Goal: Information Seeking & Learning: Find contact information

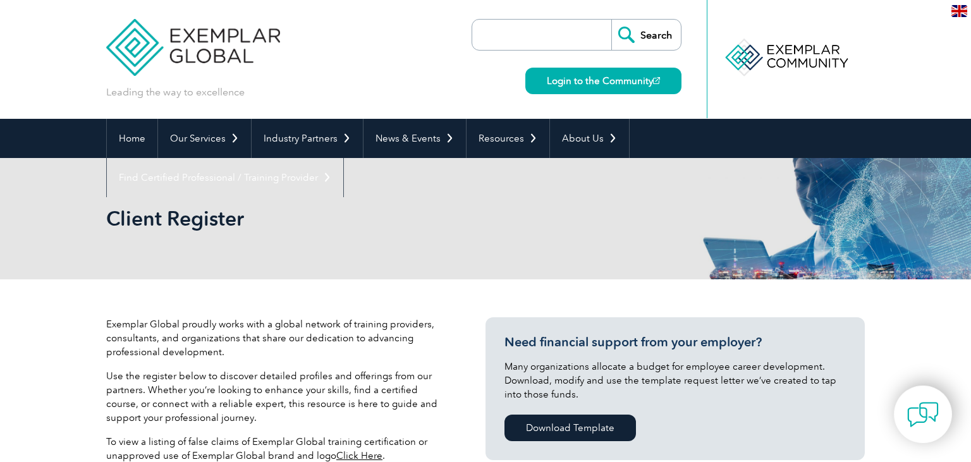
click at [525, 42] on input "search" at bounding box center [545, 35] width 133 height 30
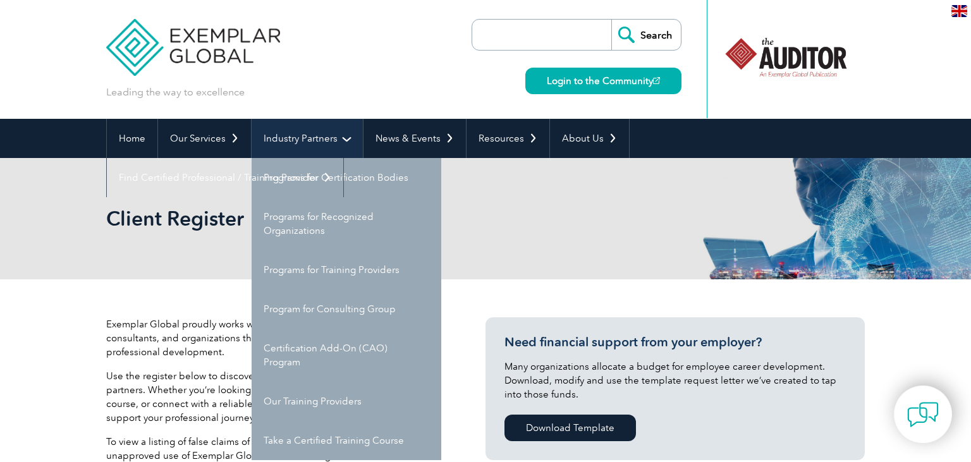
click at [611, 20] on input "Search" at bounding box center [646, 35] width 70 height 30
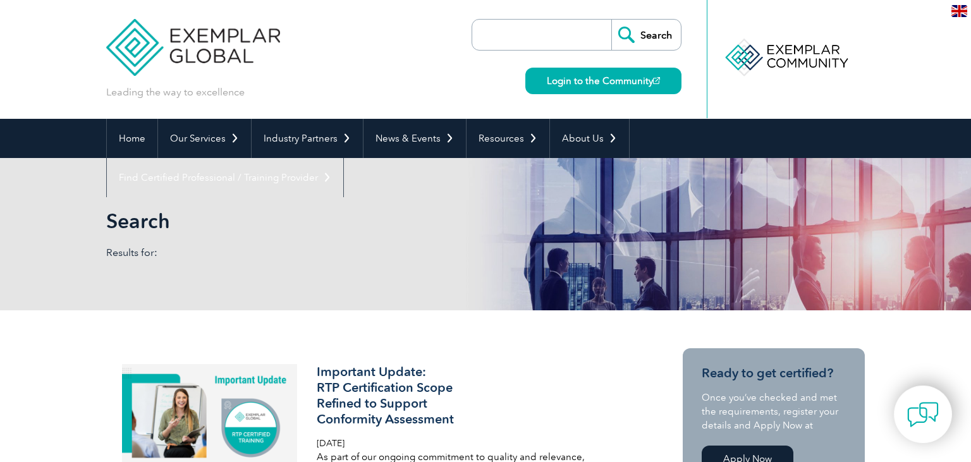
click at [589, 27] on input "search" at bounding box center [545, 35] width 133 height 30
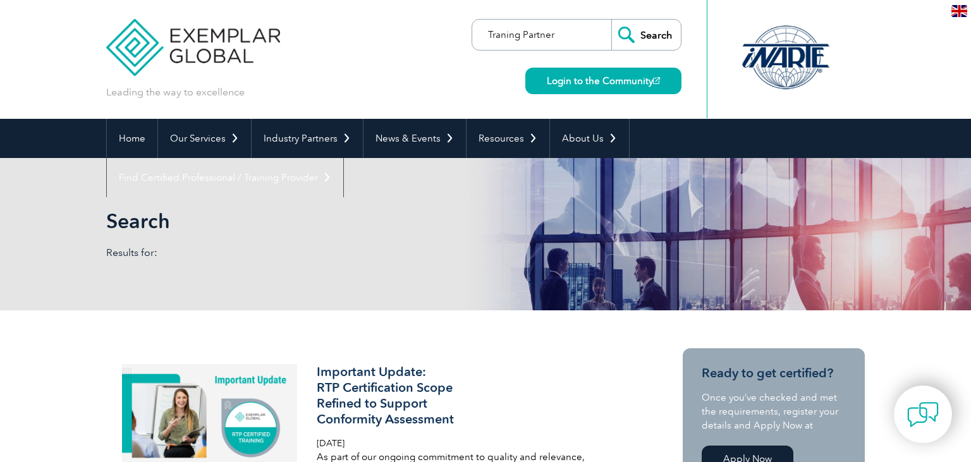
type input "Traning Partner"
click at [611, 20] on input "Search" at bounding box center [646, 35] width 70 height 30
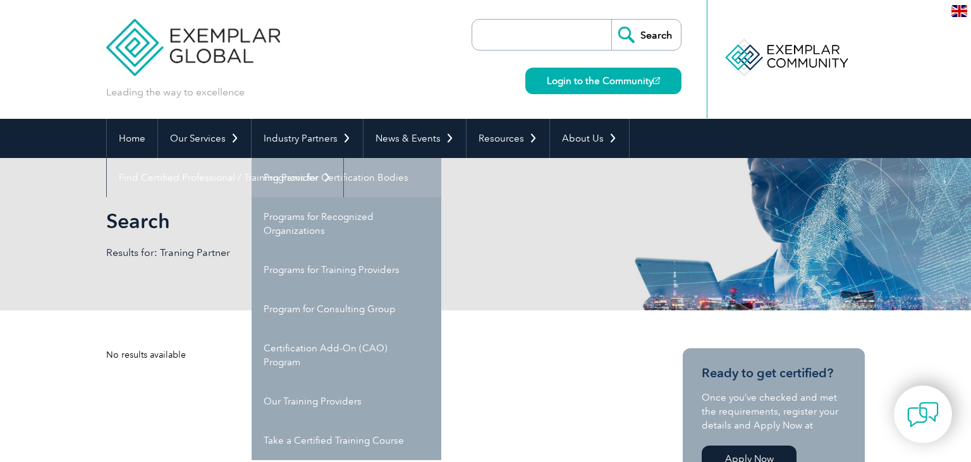
click at [288, 176] on link "Programs for Certification Bodies" at bounding box center [347, 177] width 190 height 39
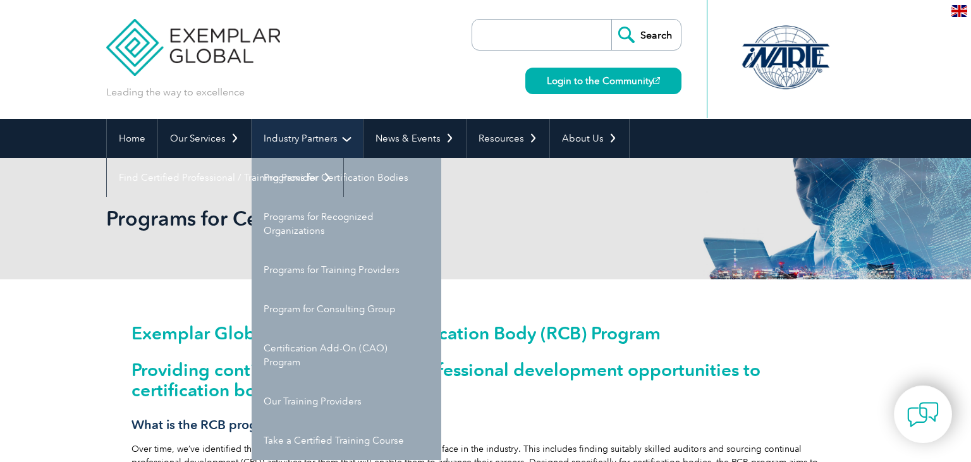
click at [310, 149] on link "Industry Partners" at bounding box center [307, 138] width 111 height 39
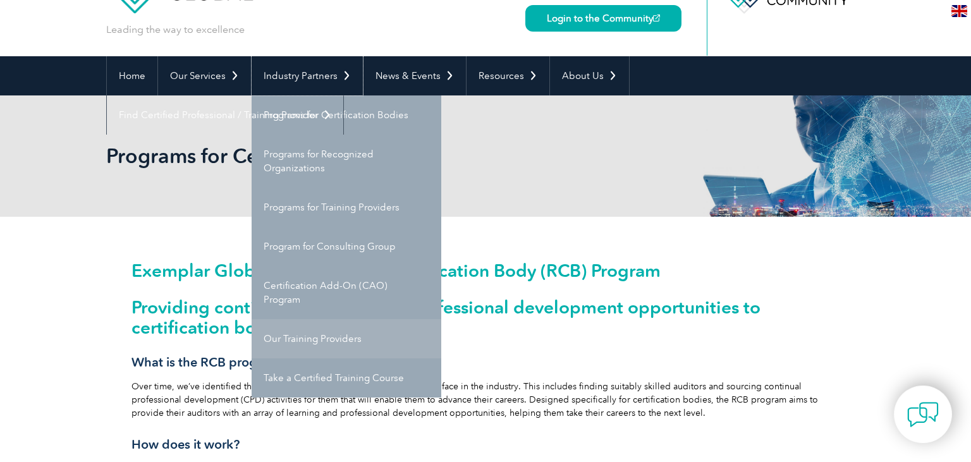
scroll to position [66, 0]
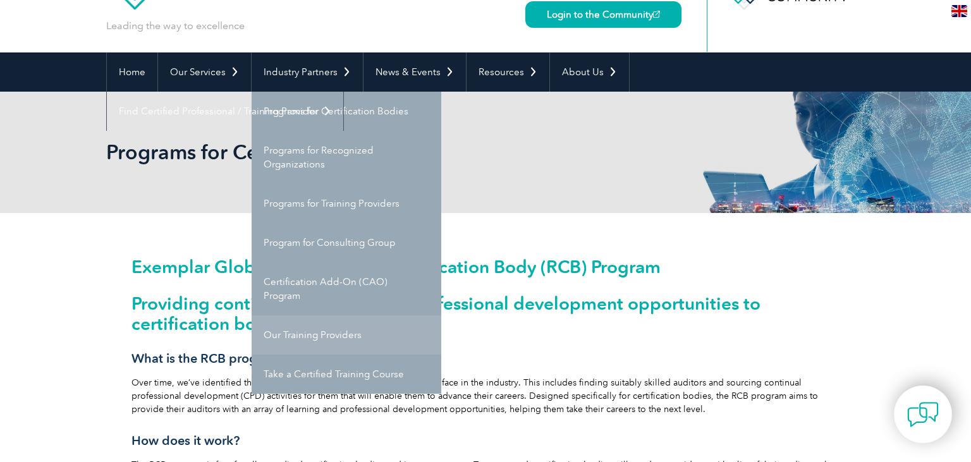
click at [323, 333] on link "Our Training Providers" at bounding box center [347, 334] width 190 height 39
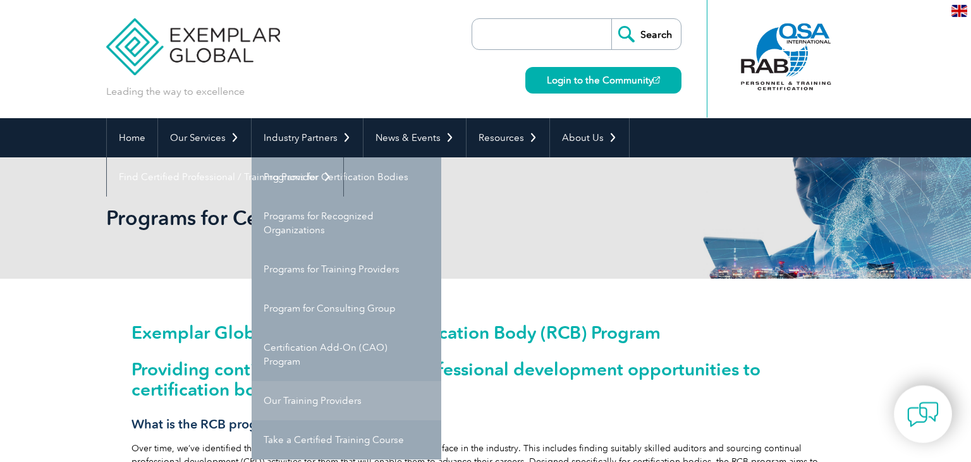
scroll to position [0, 0]
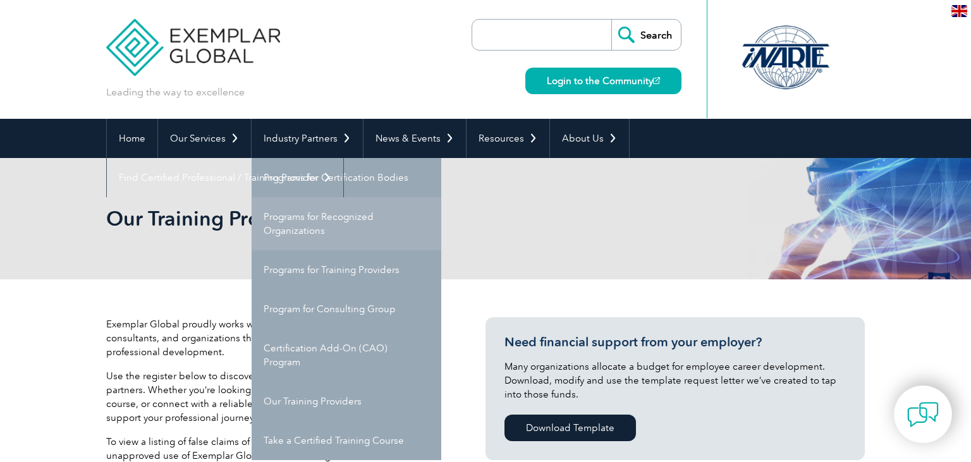
click at [310, 224] on link "Programs for Recognized Organizations" at bounding box center [347, 223] width 190 height 53
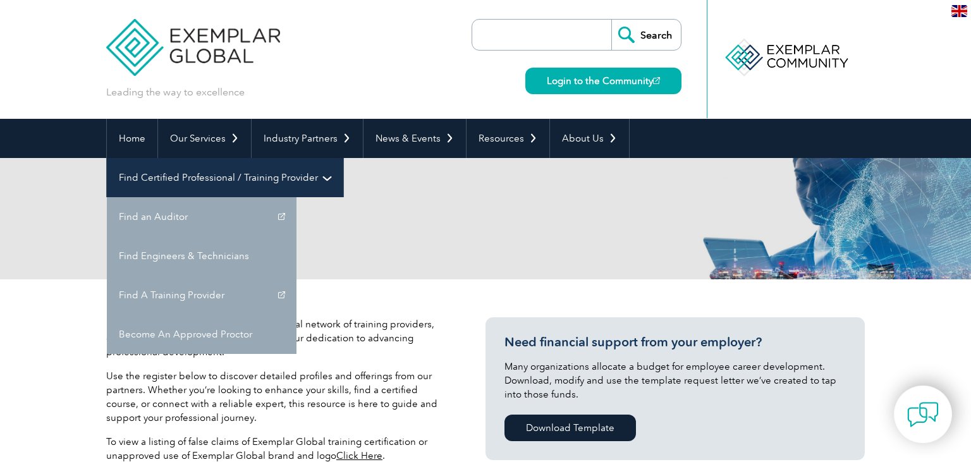
click at [343, 158] on link "Find Certified Professional / Training Provider" at bounding box center [225, 177] width 236 height 39
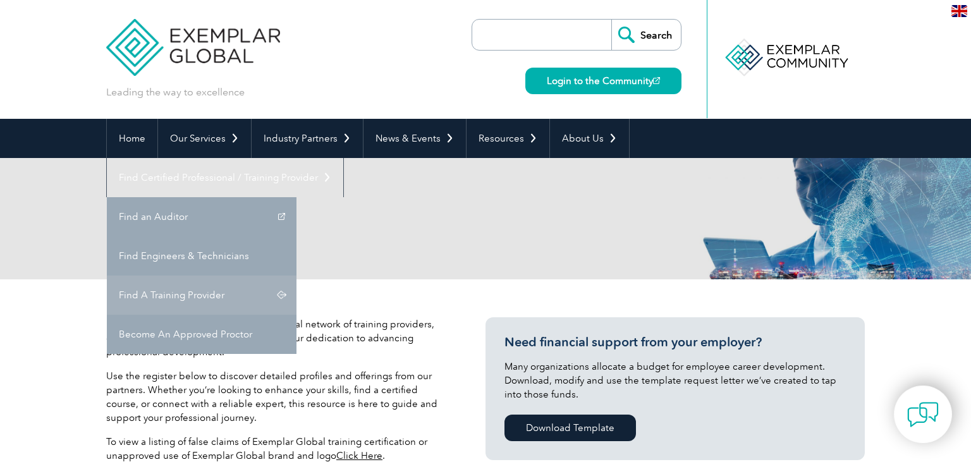
click at [296, 276] on link "Find A Training Provider" at bounding box center [202, 295] width 190 height 39
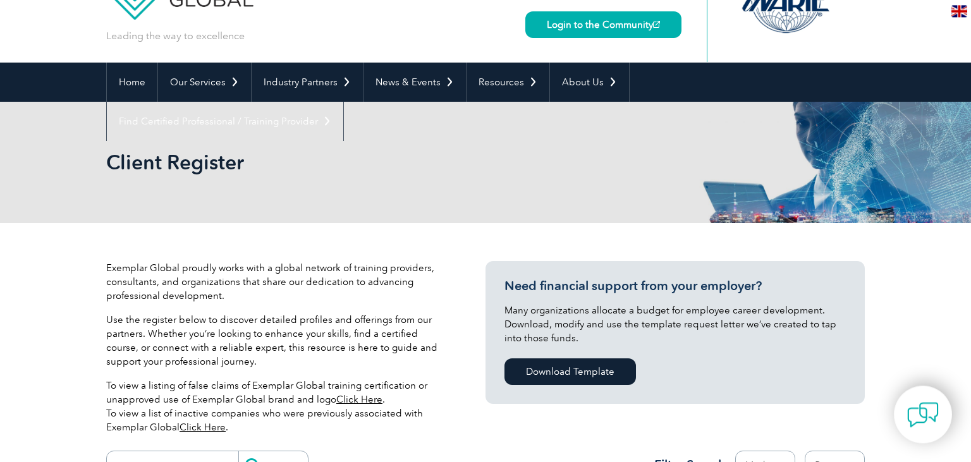
scroll to position [68, 0]
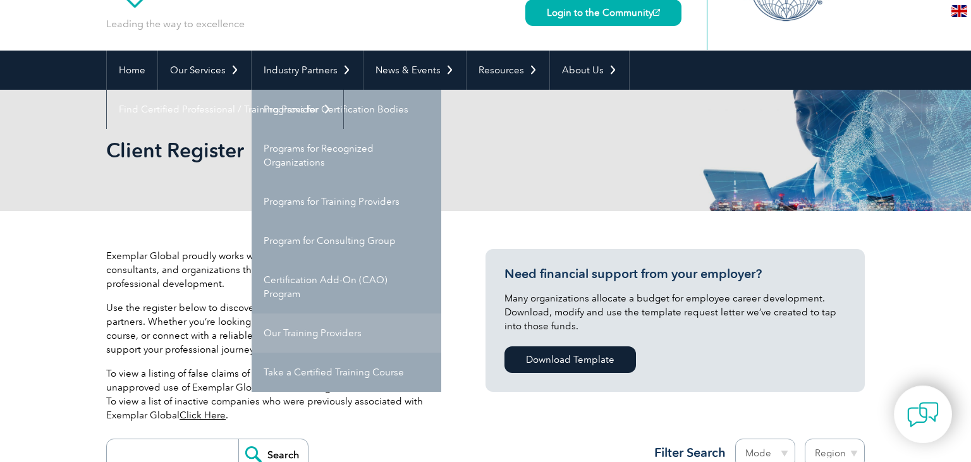
click at [310, 315] on link "Our Training Providers" at bounding box center [347, 333] width 190 height 39
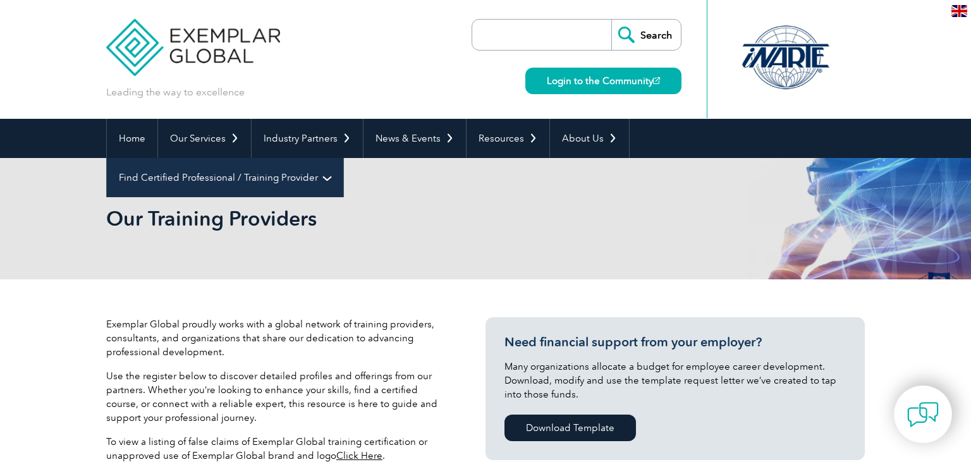
click at [343, 158] on link "Find Certified Professional / Training Provider" at bounding box center [225, 177] width 236 height 39
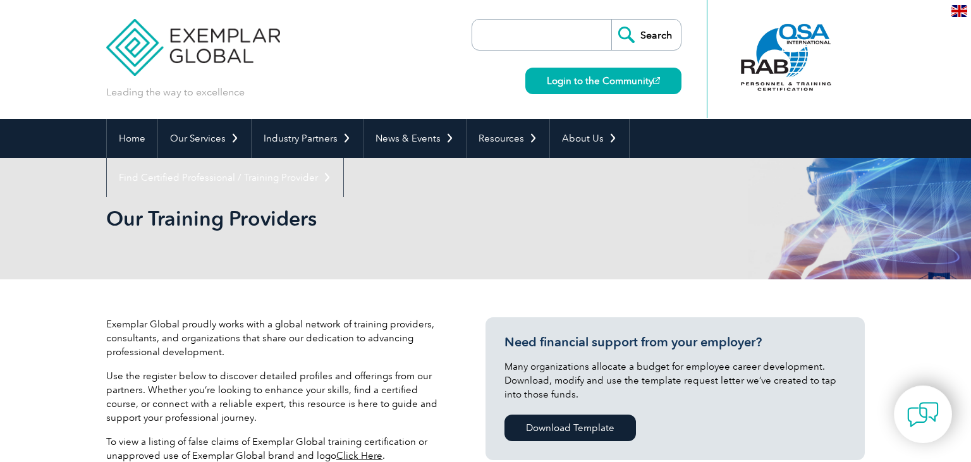
click at [0, 0] on link "Find an Auditor" at bounding box center [0, 0] width 0 height 0
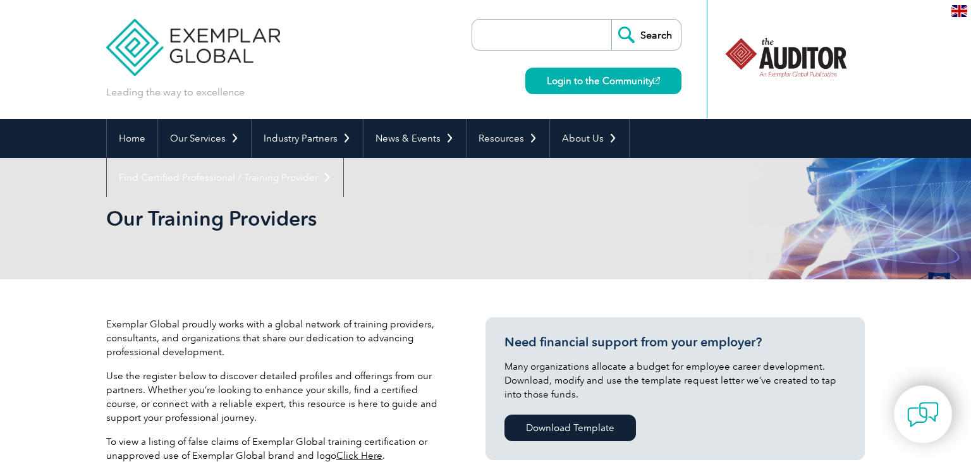
click at [0, 0] on link "Find A Training Provider" at bounding box center [0, 0] width 0 height 0
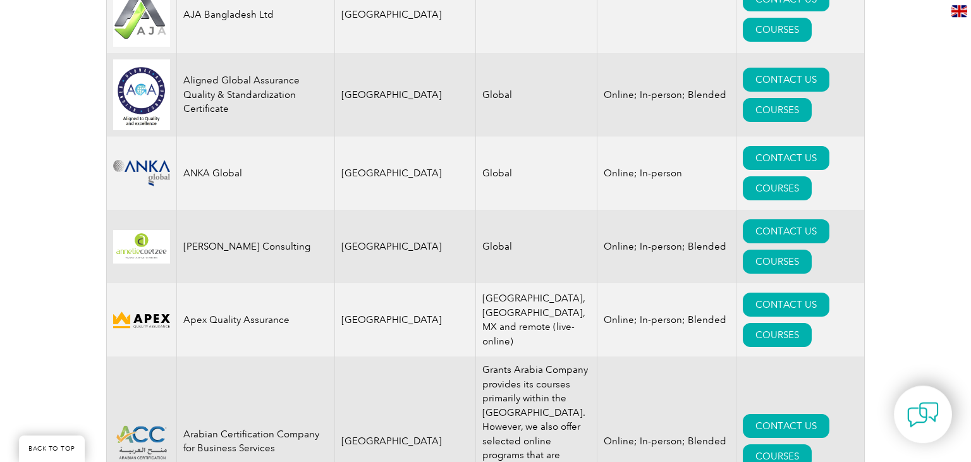
scroll to position [1502, 0]
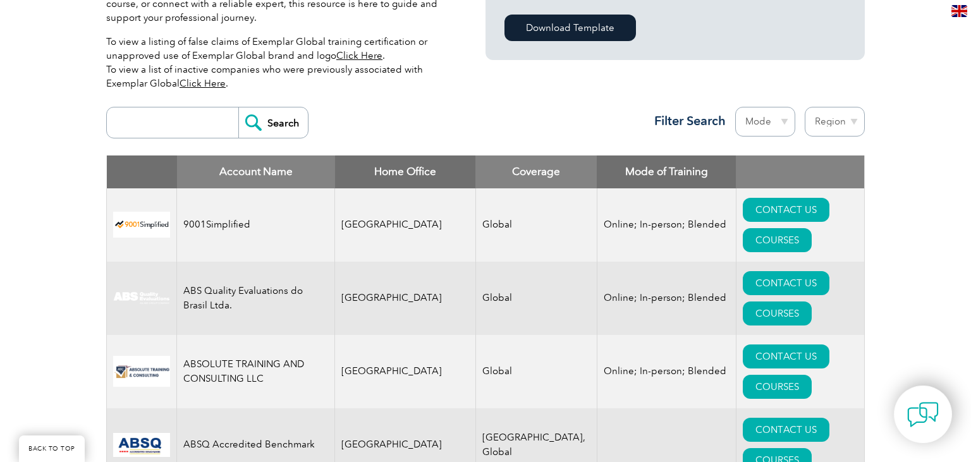
scroll to position [367, 0]
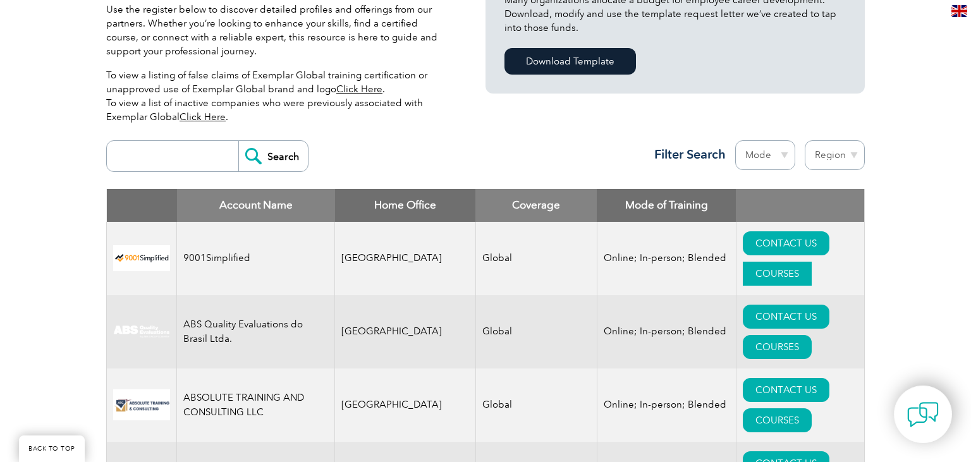
click at [812, 262] on link "COURSES" at bounding box center [777, 274] width 69 height 24
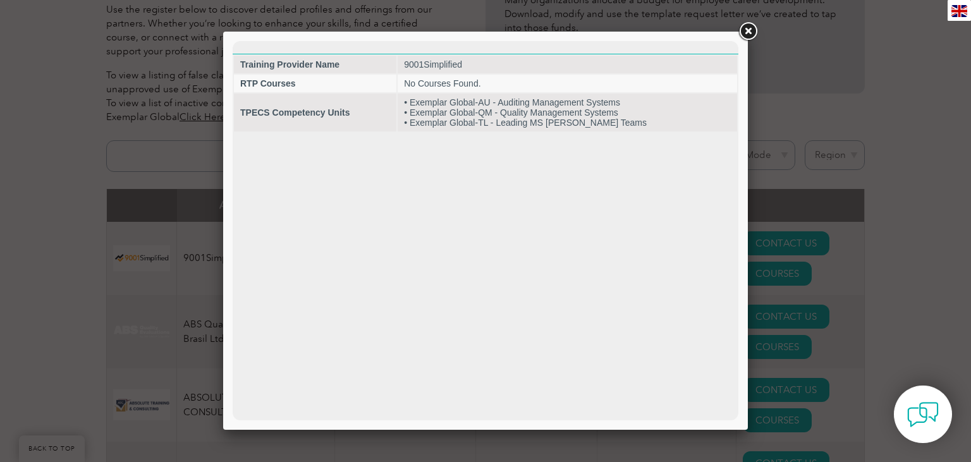
scroll to position [0, 0]
click at [746, 33] on link at bounding box center [747, 31] width 23 height 23
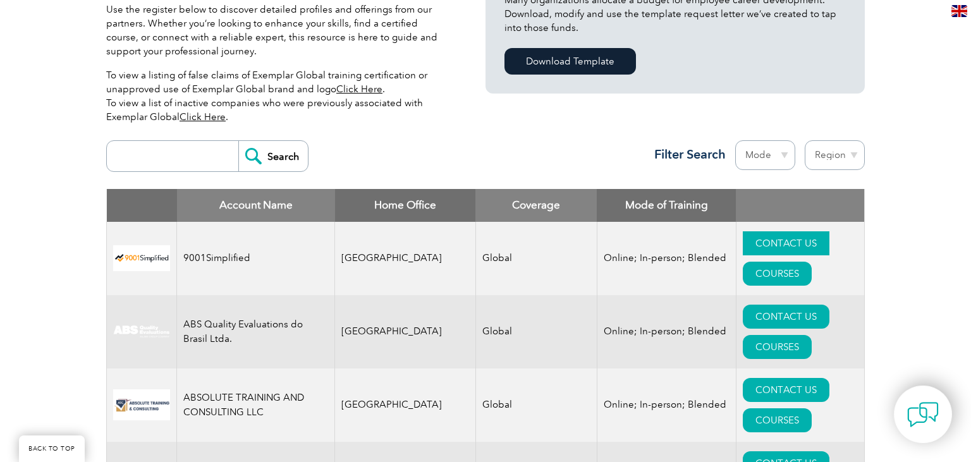
click at [743, 233] on link "CONTACT US" at bounding box center [786, 243] width 87 height 24
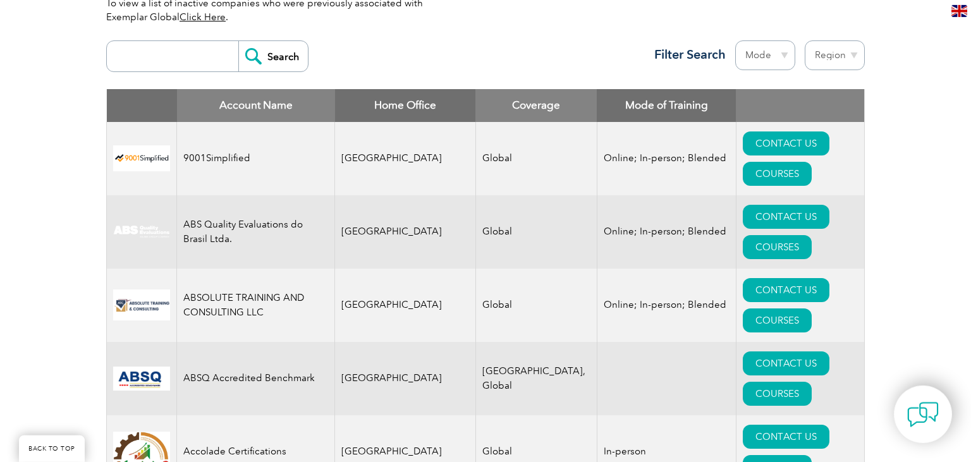
scroll to position [467, 0]
click at [798, 161] on link "COURSES" at bounding box center [777, 173] width 69 height 24
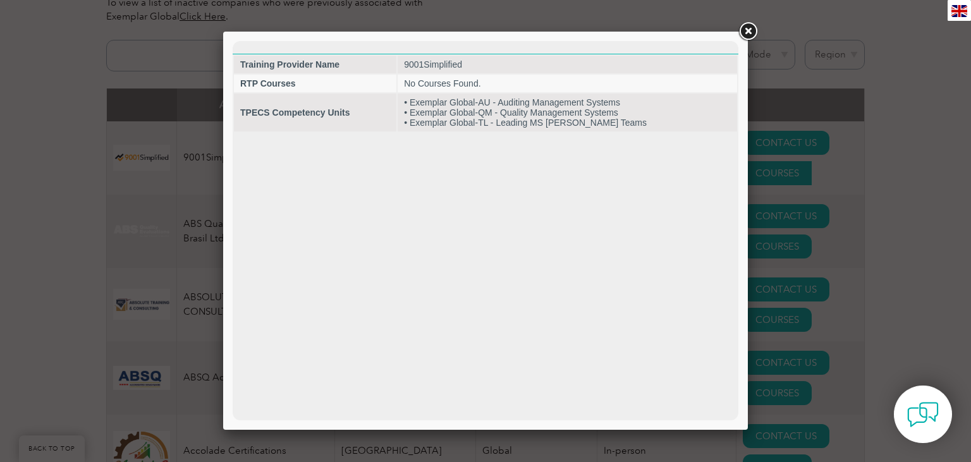
scroll to position [0, 0]
click at [745, 32] on link at bounding box center [747, 31] width 23 height 23
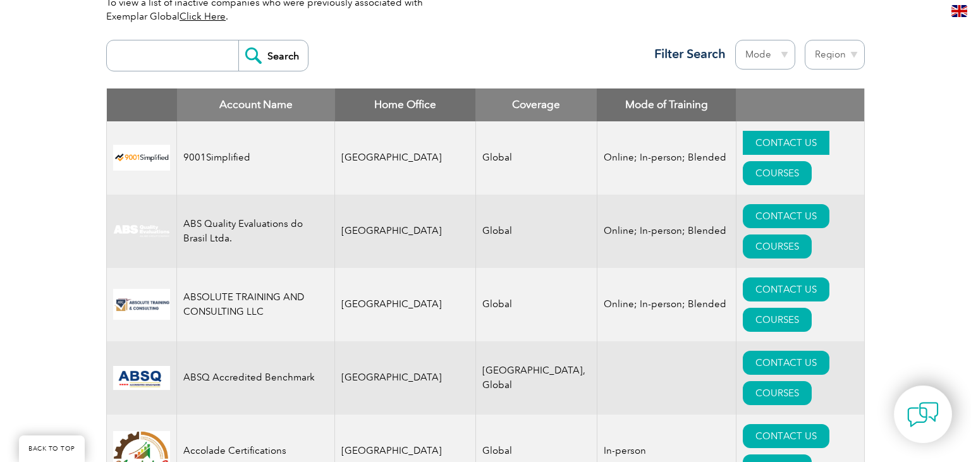
click at [743, 143] on link "CONTACT US" at bounding box center [786, 143] width 87 height 24
click at [743, 204] on link "CONTACT US" at bounding box center [786, 216] width 87 height 24
click at [434, 64] on div "Search Region Australia Bahrain Bangladesh Brazil Canada Colombia Dominican Rep…" at bounding box center [485, 61] width 759 height 55
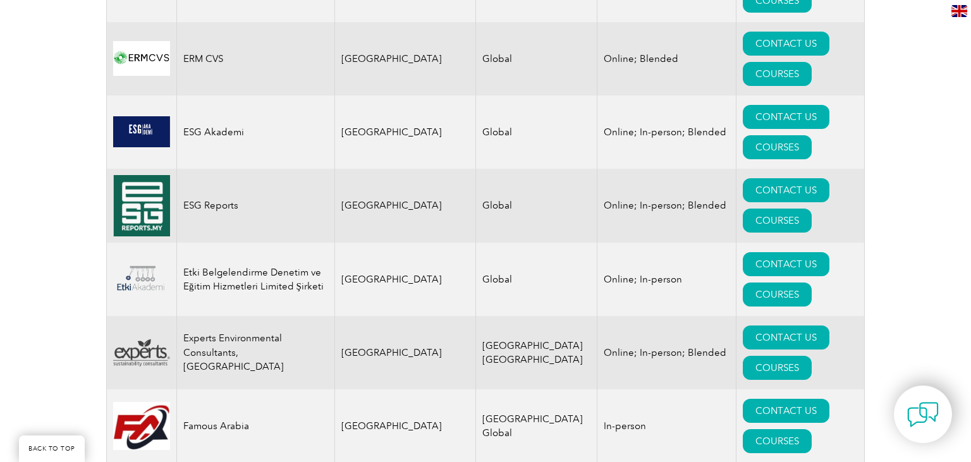
scroll to position [6847, 0]
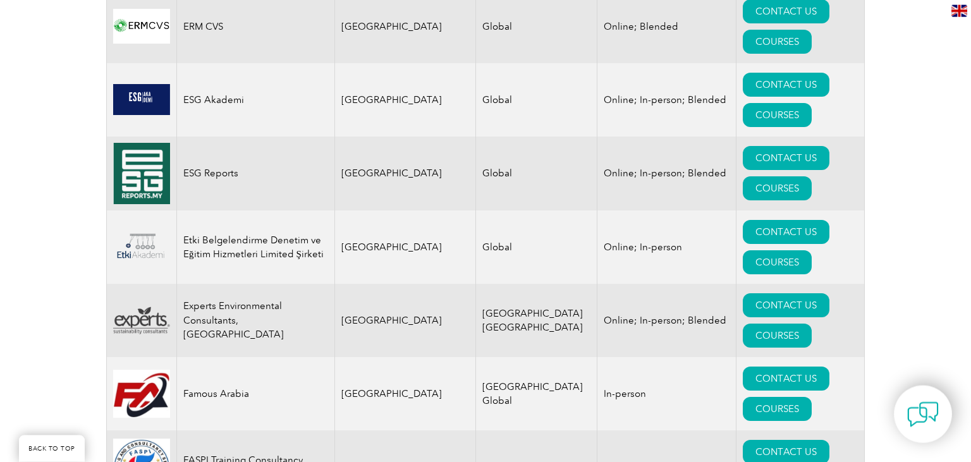
drag, startPoint x: 144, startPoint y: 85, endPoint x: 903, endPoint y: 422, distance: 830.6
copy body "Testimonials from our Partners " S3G one of the very first TPECS Training Provi…"
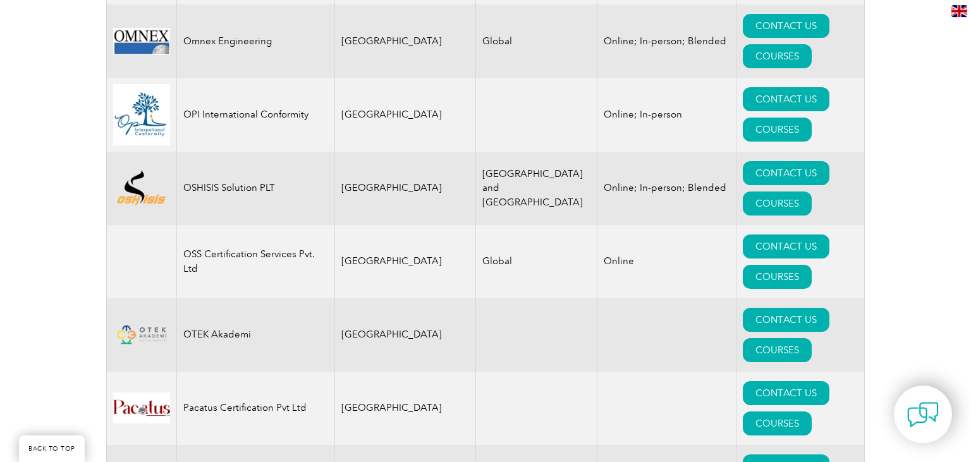
scroll to position [14790, 0]
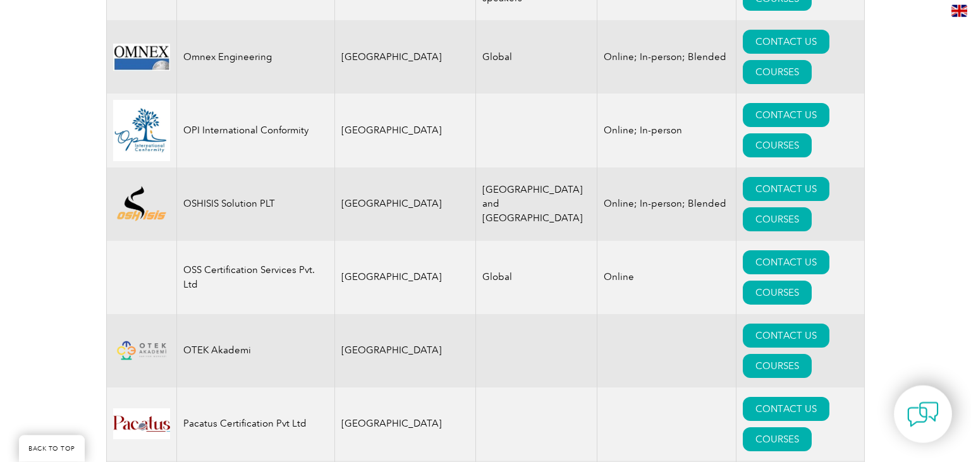
copy body "Testimonials from our Partners " S3G one of the very first TPECS Training Provi…"
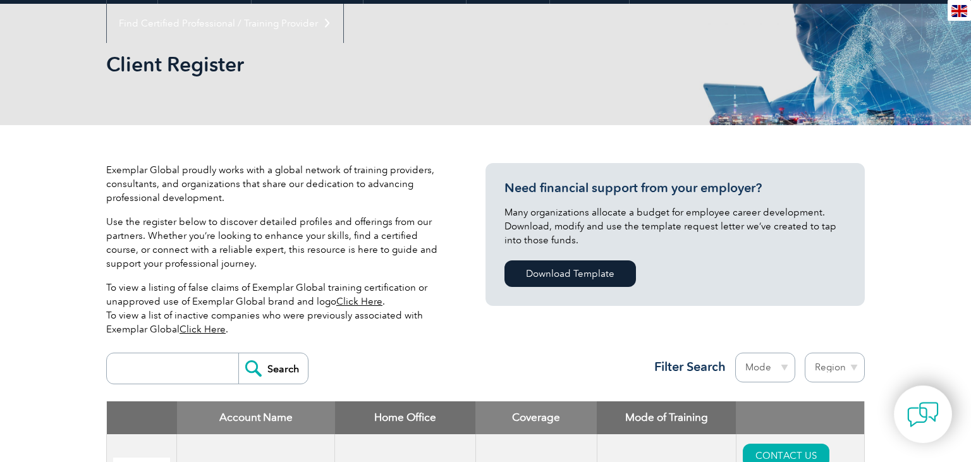
scroll to position [0, 0]
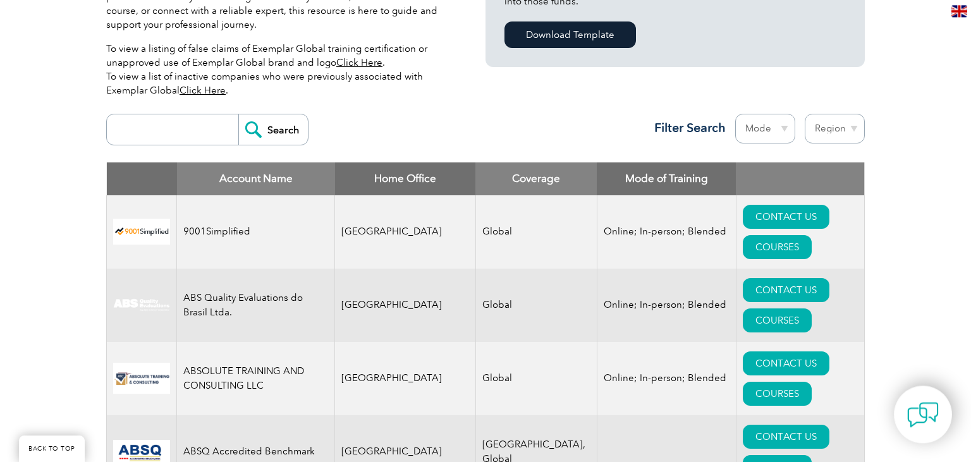
scroll to position [400, 0]
